Goal: Task Accomplishment & Management: Manage account settings

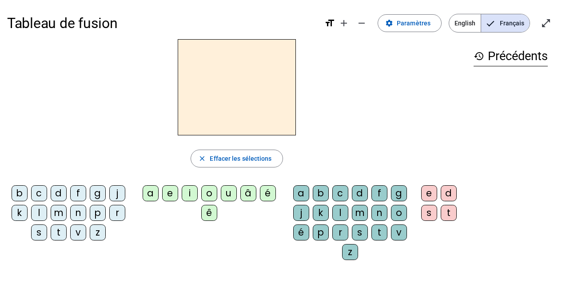
scroll to position [17, 0]
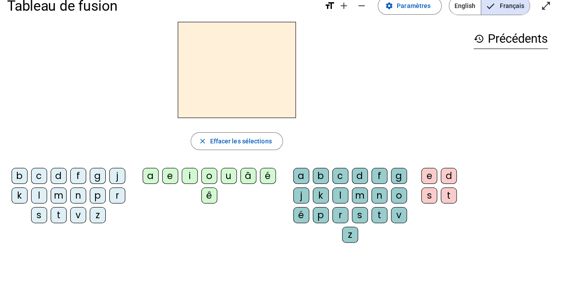
click at [18, 175] on div "b" at bounding box center [20, 176] width 16 height 16
click at [210, 176] on div "o" at bounding box center [209, 176] width 16 height 16
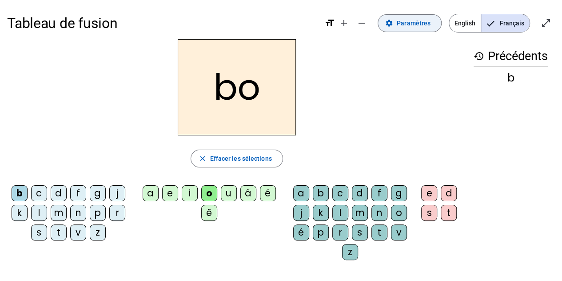
click at [430, 19] on span "Paramètres" at bounding box center [414, 23] width 34 height 11
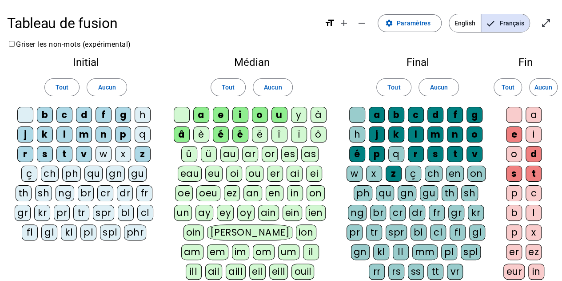
click at [401, 248] on div "ll" at bounding box center [401, 252] width 16 height 16
click at [424, 247] on div "mm" at bounding box center [425, 252] width 25 height 16
click at [436, 266] on div "tt" at bounding box center [436, 271] width 16 height 16
click at [421, 268] on div "ss" at bounding box center [416, 271] width 16 height 16
click at [374, 270] on div "rr" at bounding box center [377, 271] width 16 height 16
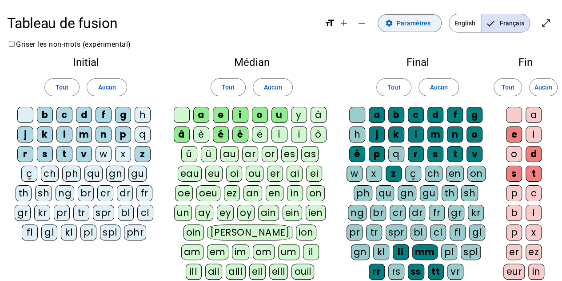
click at [415, 28] on span "Paramètres" at bounding box center [414, 23] width 34 height 11
click at [413, 19] on span "Paramètres" at bounding box center [414, 23] width 34 height 11
click at [414, 23] on span "Paramètres" at bounding box center [414, 23] width 34 height 11
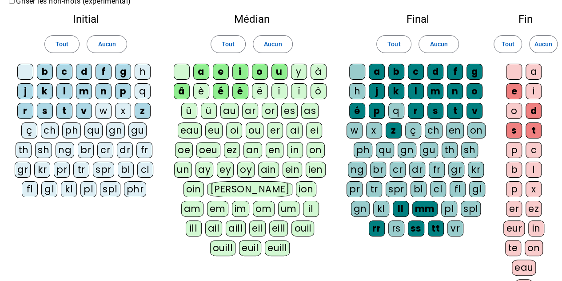
scroll to position [175, 0]
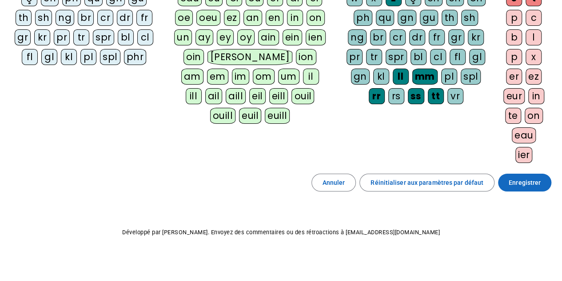
click at [526, 178] on span "Enregistrer" at bounding box center [525, 182] width 32 height 11
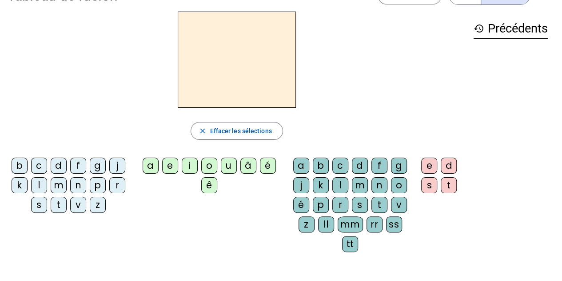
scroll to position [25, 0]
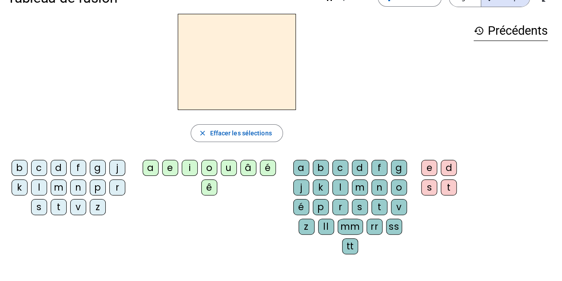
drag, startPoint x: 14, startPoint y: 165, endPoint x: 24, endPoint y: 165, distance: 9.8
click at [14, 165] on div "b" at bounding box center [20, 168] width 16 height 16
click at [210, 164] on div "o" at bounding box center [209, 168] width 16 height 16
click at [391, 221] on div "ss" at bounding box center [394, 226] width 16 height 16
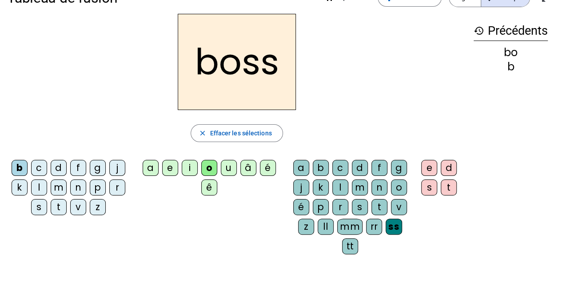
click at [427, 162] on div "e" at bounding box center [429, 168] width 16 height 16
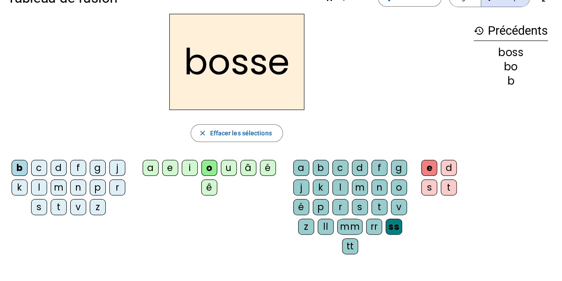
click at [346, 243] on div "tt" at bounding box center [350, 246] width 16 height 16
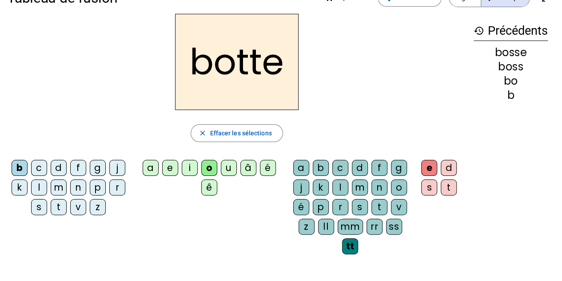
scroll to position [0, 0]
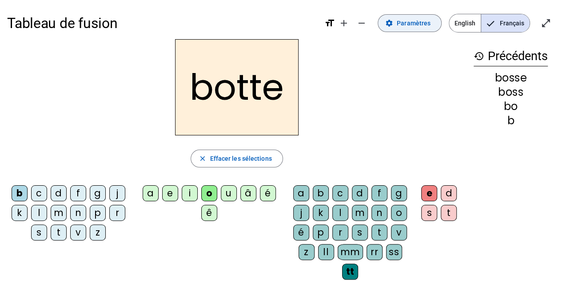
click at [408, 25] on span "Paramètres" at bounding box center [414, 23] width 34 height 11
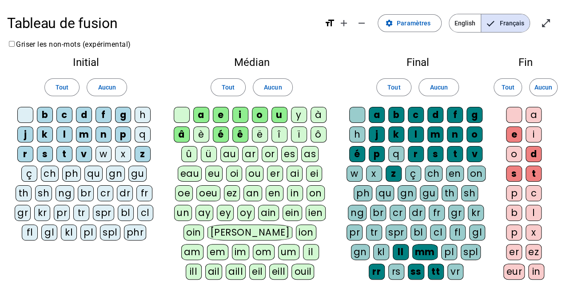
click at [143, 113] on div "h" at bounding box center [143, 115] width 16 height 16
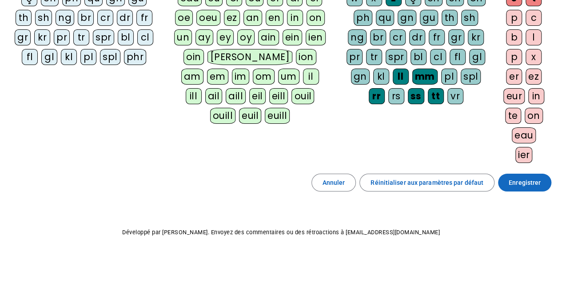
click at [527, 182] on span "Enregistrer" at bounding box center [525, 182] width 32 height 11
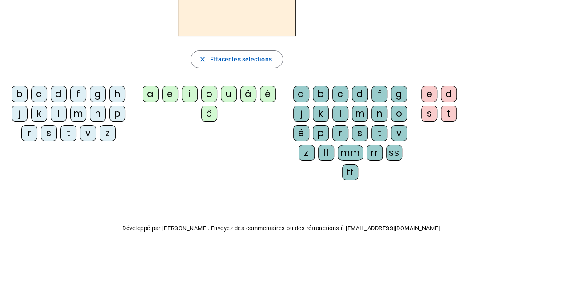
scroll to position [97, 0]
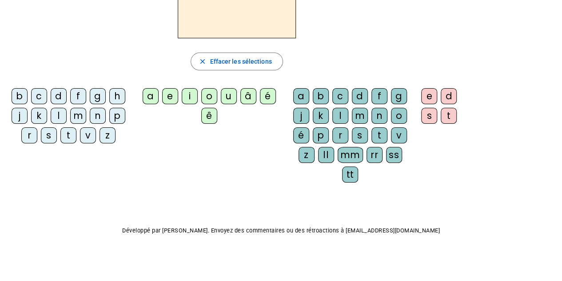
drag, startPoint x: 120, startPoint y: 95, endPoint x: 255, endPoint y: 107, distance: 136.1
click at [120, 95] on div "h" at bounding box center [117, 96] width 16 height 16
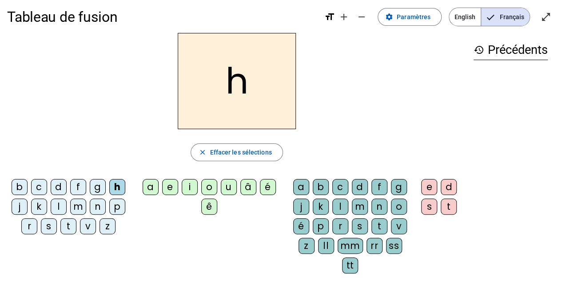
scroll to position [5, 0]
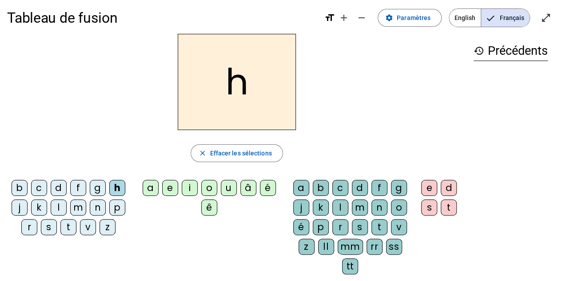
click at [205, 183] on div "o" at bounding box center [209, 188] width 16 height 16
click at [346, 264] on div "tt" at bounding box center [350, 266] width 16 height 16
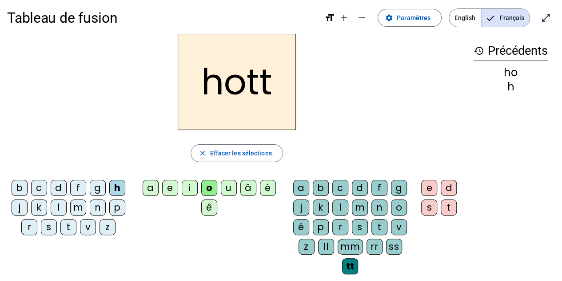
click at [426, 192] on div "e" at bounding box center [429, 188] width 16 height 16
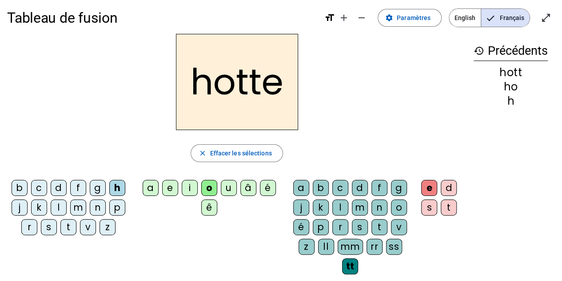
click at [354, 240] on div "mm" at bounding box center [350, 246] width 25 height 16
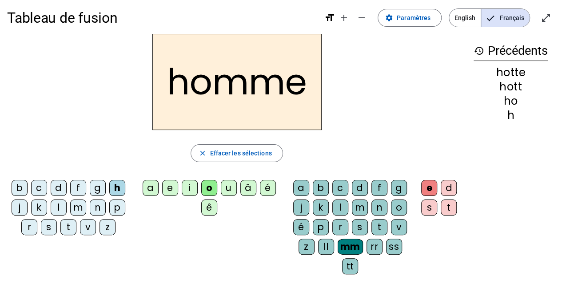
click at [118, 205] on div "p" at bounding box center [117, 207] width 16 height 16
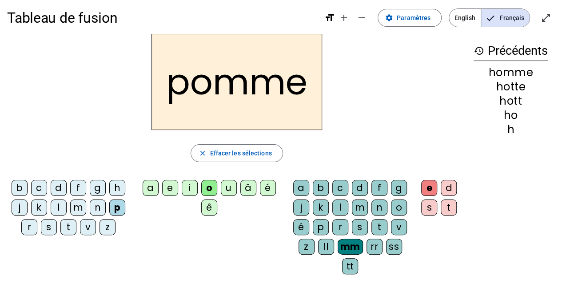
click at [99, 204] on div "n" at bounding box center [98, 207] width 16 height 16
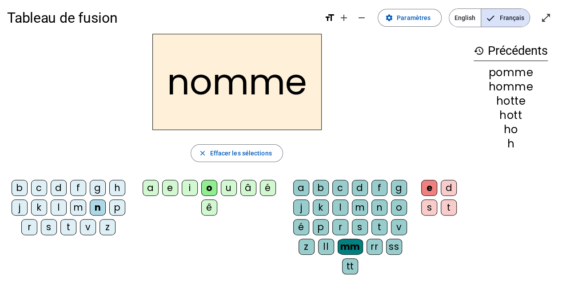
click at [50, 227] on div "s" at bounding box center [49, 227] width 16 height 16
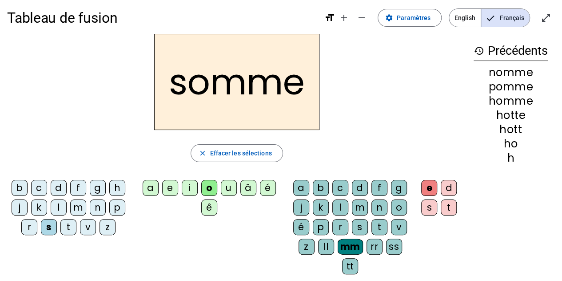
click at [38, 185] on div "c" at bounding box center [39, 188] width 16 height 16
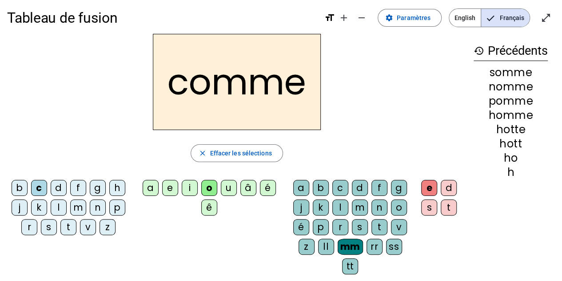
click at [100, 189] on div "g" at bounding box center [98, 188] width 16 height 16
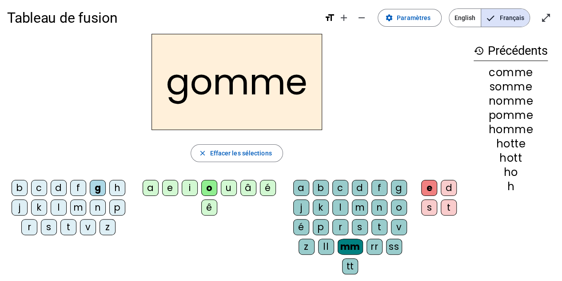
click at [154, 191] on div "a" at bounding box center [151, 188] width 16 height 16
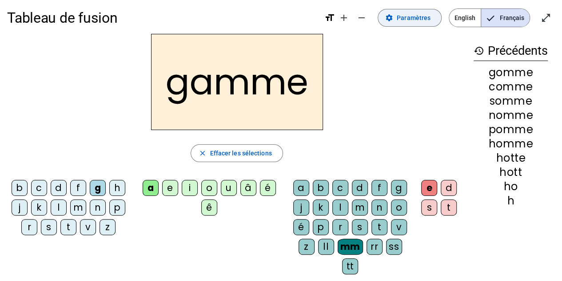
click at [425, 18] on span "Paramètres" at bounding box center [414, 17] width 34 height 11
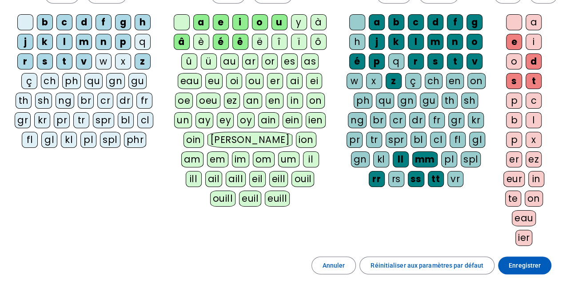
scroll to position [97, 0]
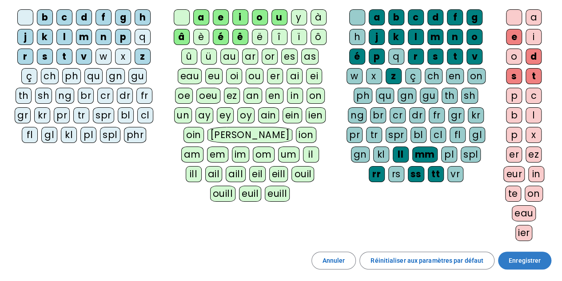
click at [524, 259] on span "Enregistrer" at bounding box center [525, 260] width 32 height 11
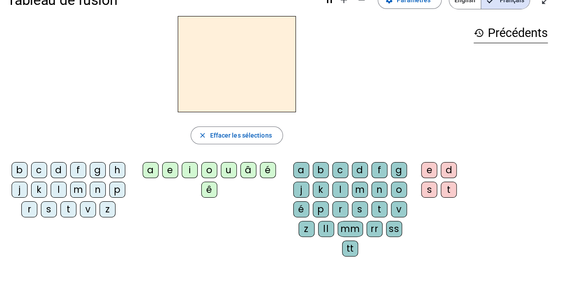
scroll to position [14, 0]
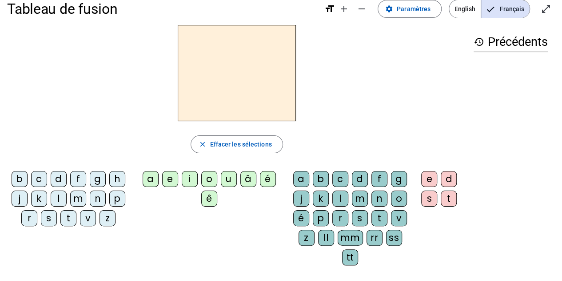
click at [20, 173] on div "b" at bounding box center [20, 179] width 16 height 16
click at [149, 177] on div "a" at bounding box center [151, 179] width 16 height 16
click at [359, 215] on div "s" at bounding box center [360, 218] width 16 height 16
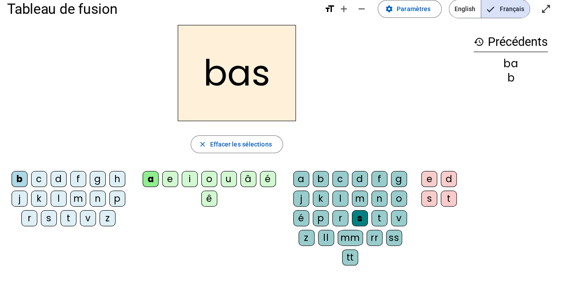
click at [391, 235] on div "ss" at bounding box center [394, 237] width 16 height 16
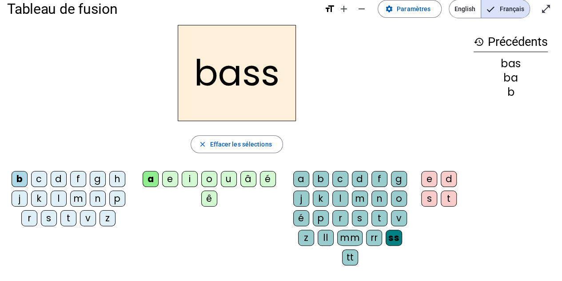
click at [427, 176] on div "e" at bounding box center [429, 179] width 16 height 16
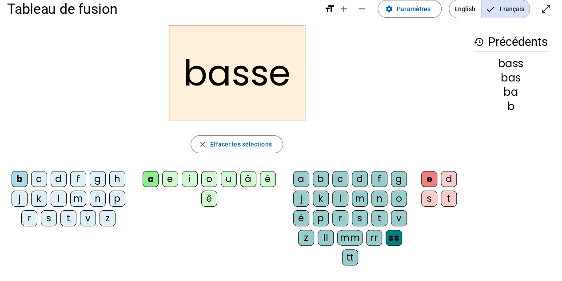
click at [116, 199] on div "p" at bounding box center [117, 198] width 16 height 16
click at [64, 217] on div "t" at bounding box center [68, 218] width 16 height 16
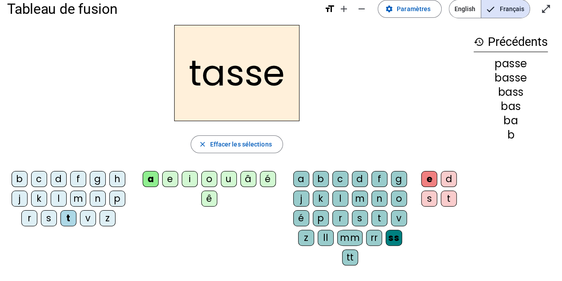
click at [40, 177] on div "c" at bounding box center [39, 179] width 16 height 16
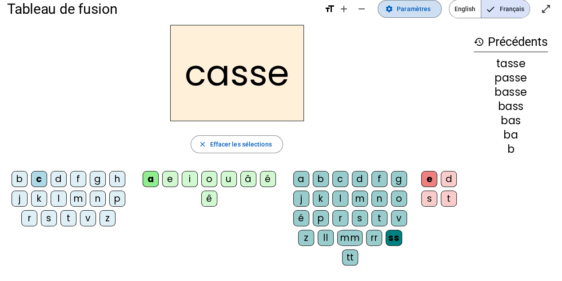
click at [421, 13] on span "Paramètres" at bounding box center [414, 9] width 34 height 11
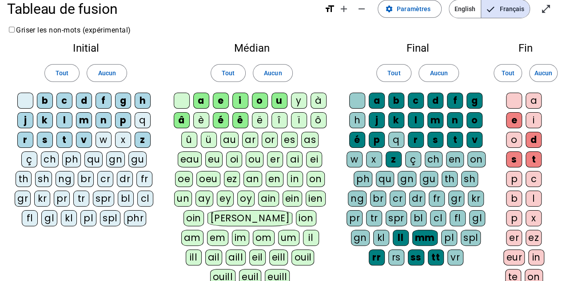
click at [148, 196] on div "cl" at bounding box center [145, 198] width 16 height 16
click at [126, 197] on div "bl" at bounding box center [126, 198] width 16 height 16
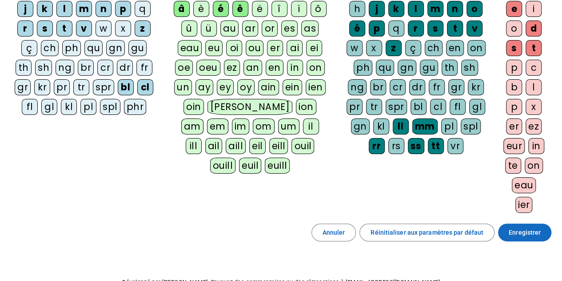
click at [523, 231] on span "Enregistrer" at bounding box center [525, 232] width 32 height 11
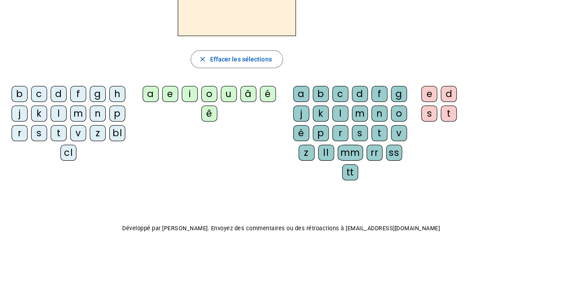
scroll to position [47, 0]
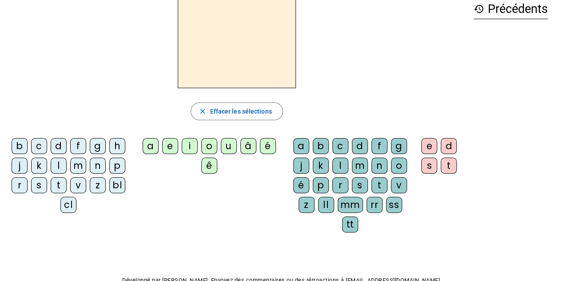
click at [68, 202] on div "cl" at bounding box center [68, 205] width 16 height 16
click at [150, 145] on div "a" at bounding box center [151, 146] width 16 height 16
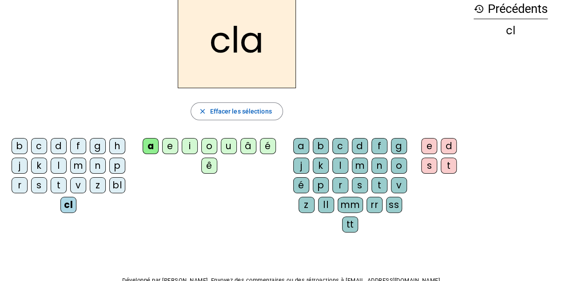
click at [393, 206] on div "ss" at bounding box center [394, 205] width 16 height 16
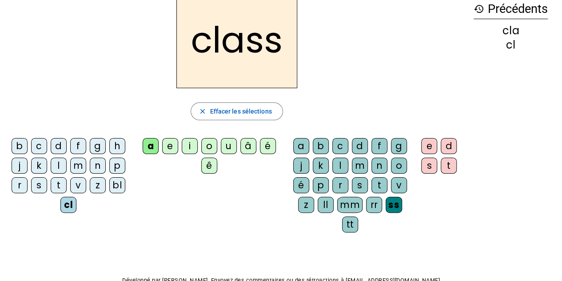
click at [430, 143] on div "e" at bounding box center [429, 146] width 16 height 16
